Goal: Task Accomplishment & Management: Manage account settings

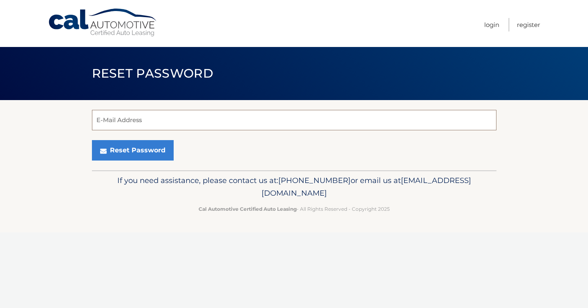
click at [172, 120] on input "E-Mail Address" at bounding box center [294, 120] width 405 height 20
type input "jgarschina@yahoo.com"
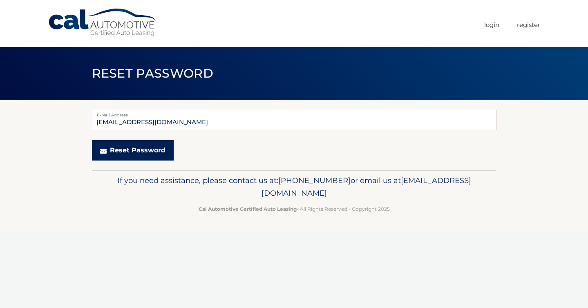
click at [135, 150] on button "Reset Password" at bounding box center [133, 150] width 82 height 20
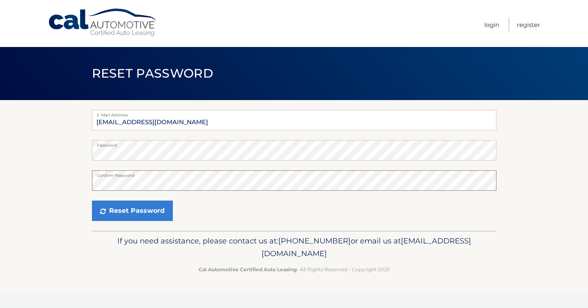
click at [92, 201] on button "Reset Password" at bounding box center [132, 211] width 81 height 20
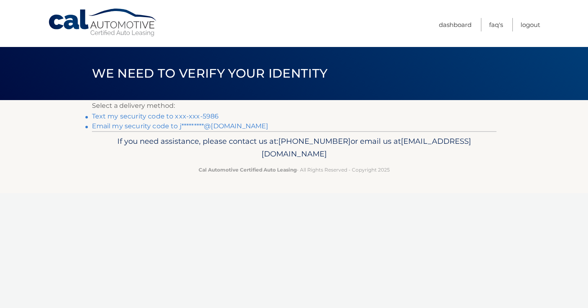
click at [104, 114] on link "Text my security code to xxx-xxx-5986" at bounding box center [155, 116] width 127 height 8
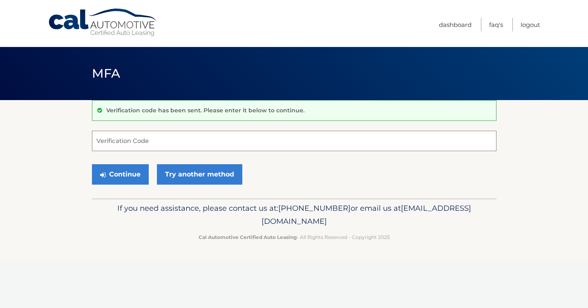
click at [107, 149] on input "Verification Code" at bounding box center [294, 141] width 405 height 20
type input "708096"
click at [117, 177] on button "Continue" at bounding box center [120, 174] width 57 height 20
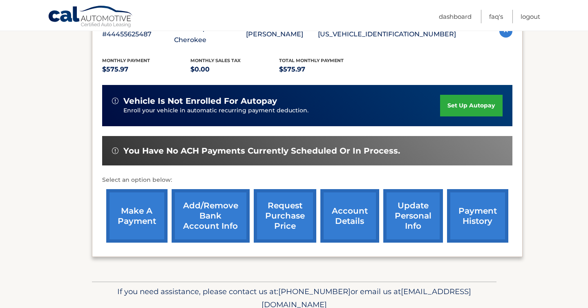
scroll to position [163, 0]
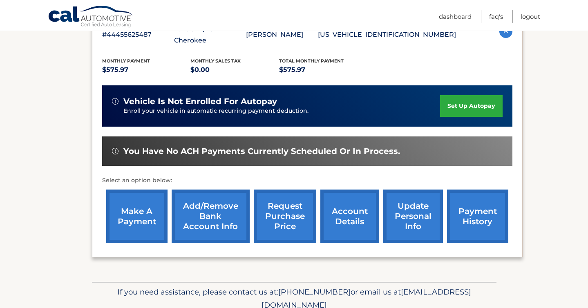
click at [233, 220] on link "Add/Remove bank account info" at bounding box center [211, 217] width 78 height 54
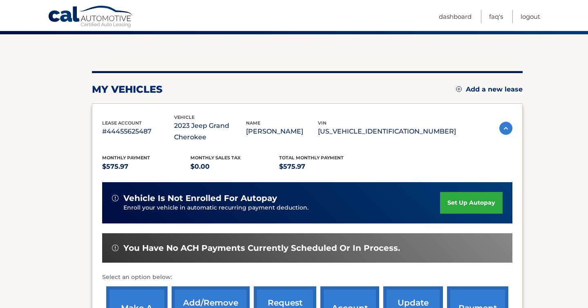
scroll to position [0, 0]
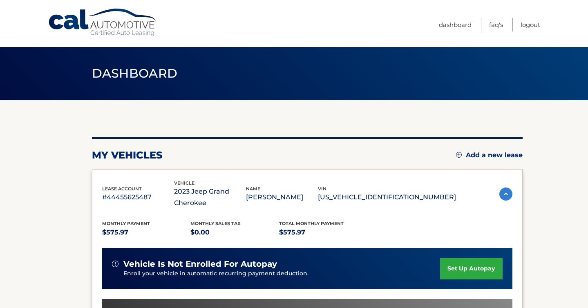
click at [93, 29] on link "Cal Automotive" at bounding box center [103, 22] width 110 height 29
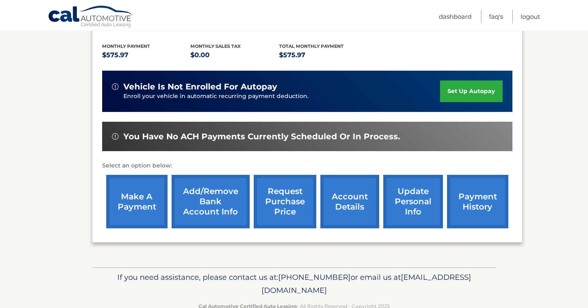
scroll to position [198, 0]
